Goal: Information Seeking & Learning: Learn about a topic

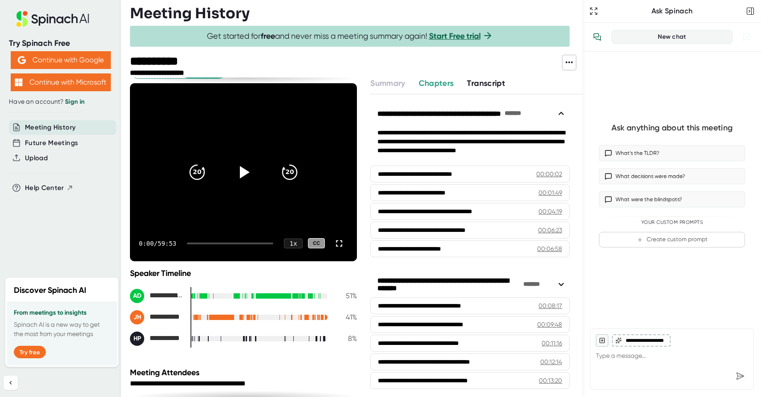
drag, startPoint x: 91, startPoint y: 20, endPoint x: 261, endPoint y: 2, distance: 170.6
click at [243, 7] on div "**********" at bounding box center [380, 198] width 761 height 397
